Goal: Find specific page/section: Find specific page/section

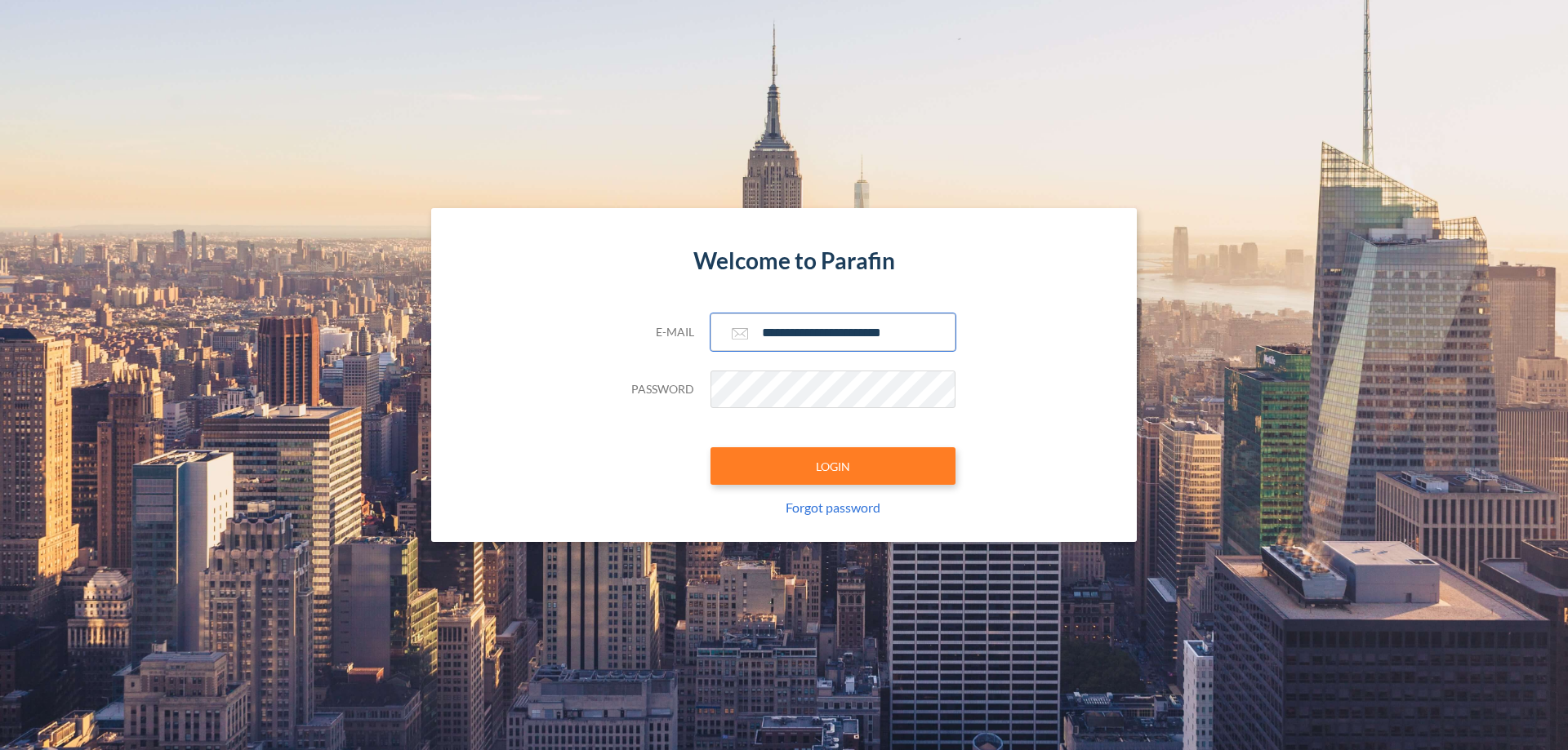
type input "**********"
click at [833, 466] on button "LOGIN" at bounding box center [833, 465] width 245 height 38
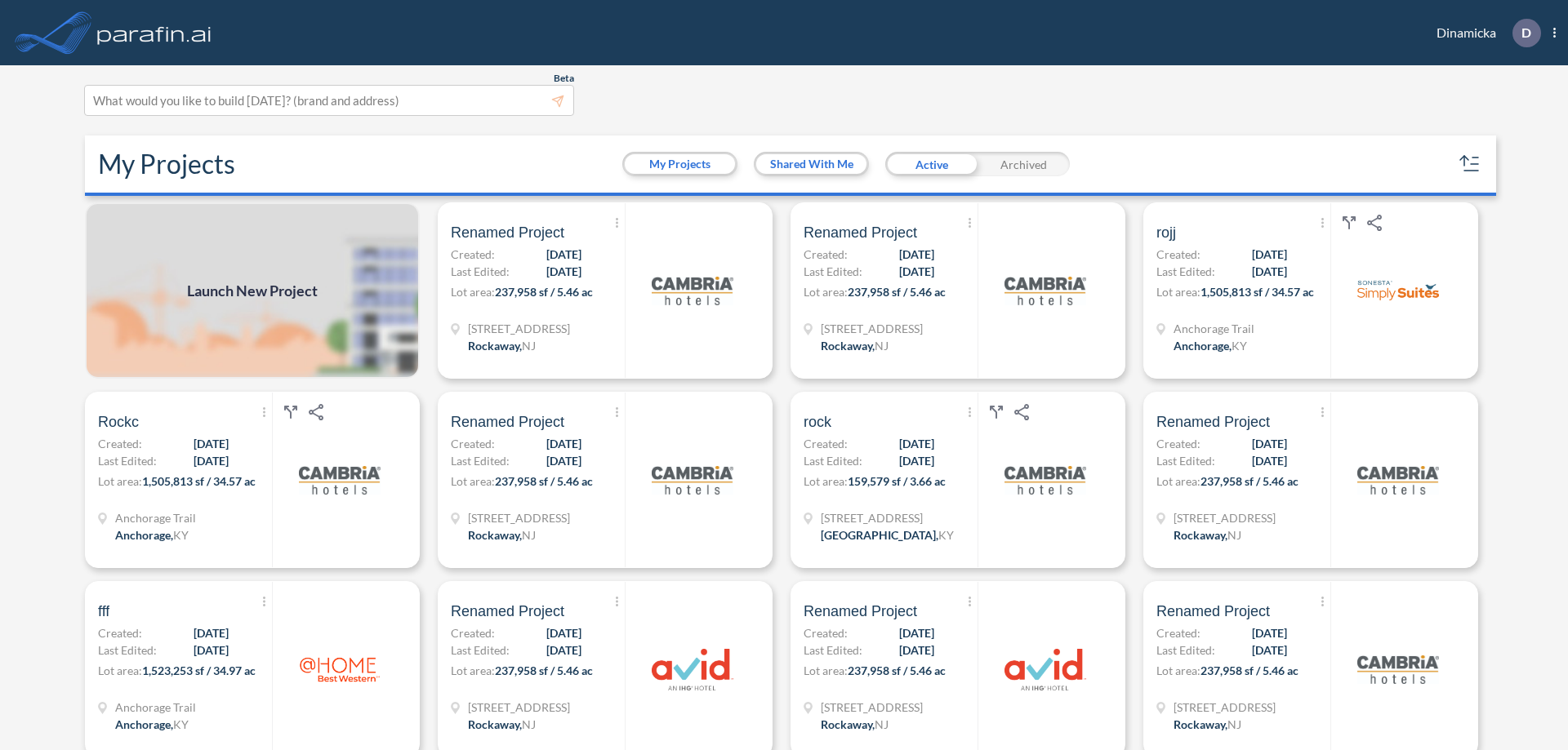
scroll to position [4, 0]
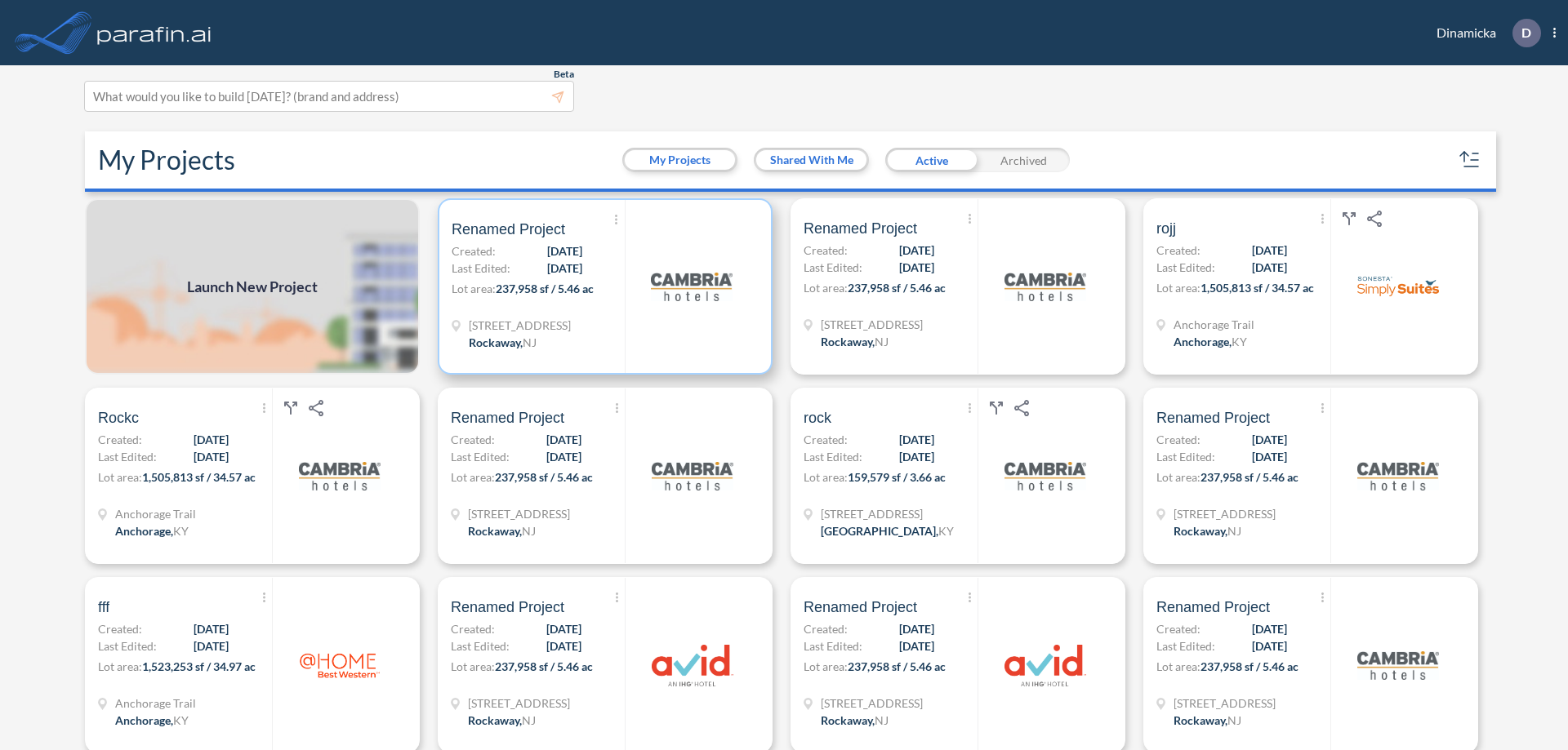
click at [602, 287] on p "Lot area: 237,958 sf / 5.46 ac" at bounding box center [539, 291] width 173 height 24
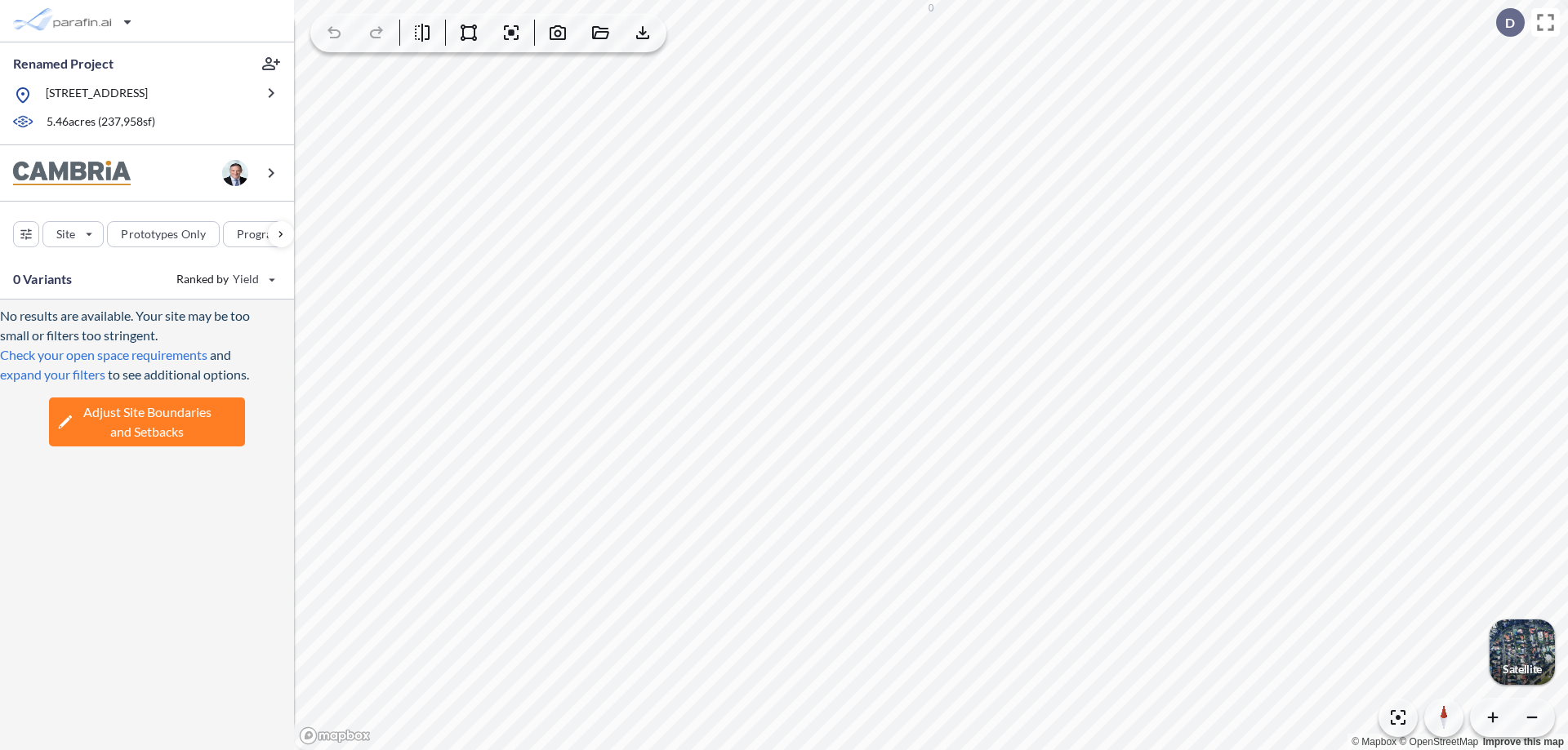
scroll to position [67, 0]
click at [144, 701] on div "No results are available. Your site may be too small or filters too stringent. …" at bounding box center [147, 525] width 294 height 451
